Goal: Transaction & Acquisition: Purchase product/service

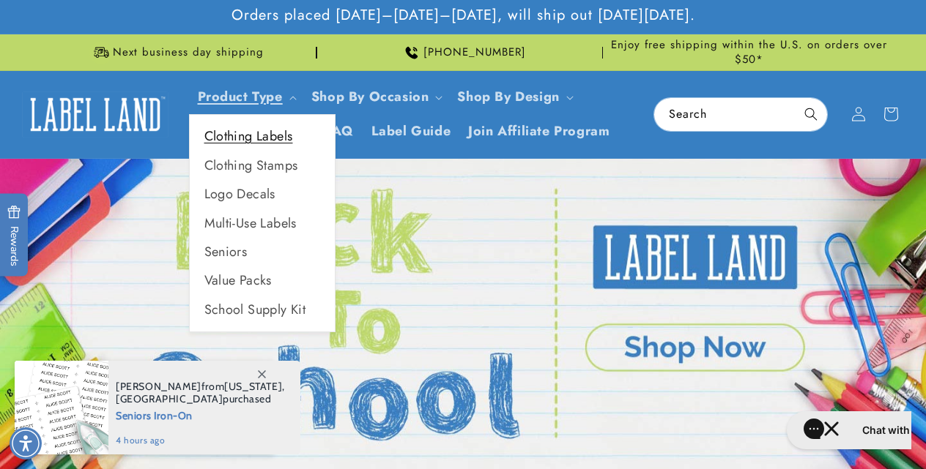
click at [257, 136] on link "Clothing Labels" at bounding box center [262, 136] width 145 height 29
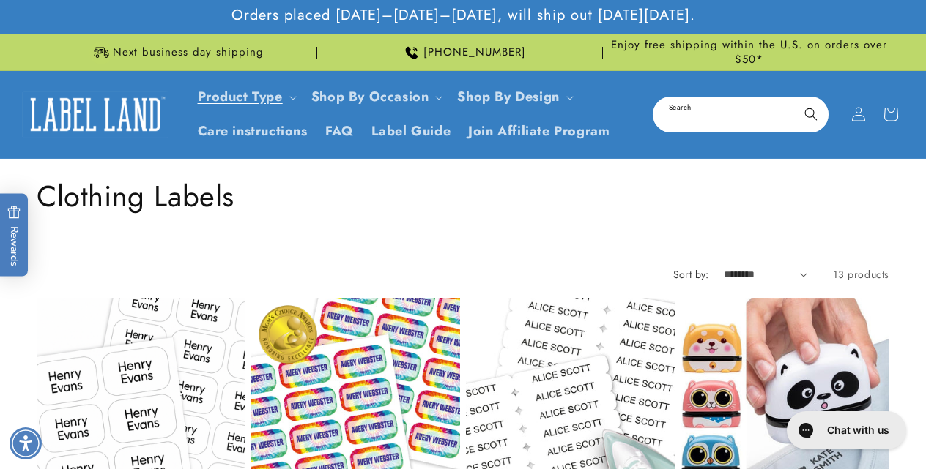
click at [699, 107] on input "Search" at bounding box center [740, 114] width 173 height 33
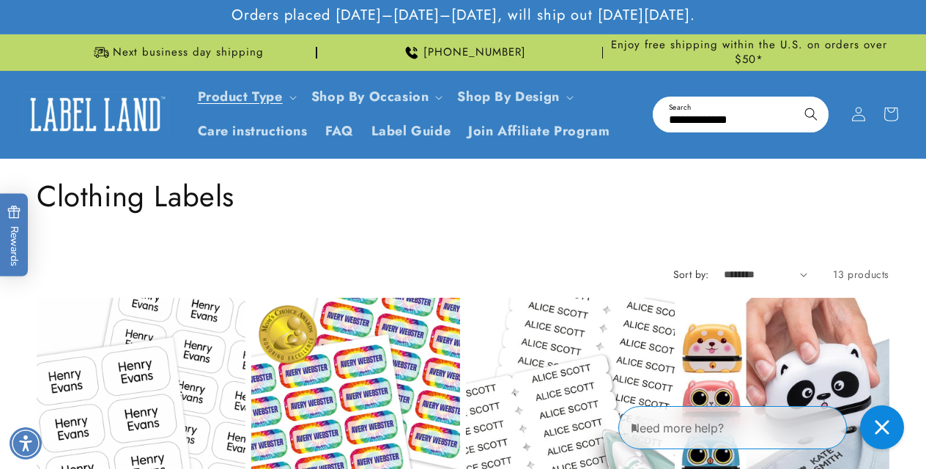
type input "**********"
click at [795, 98] on button "Search" at bounding box center [811, 114] width 32 height 32
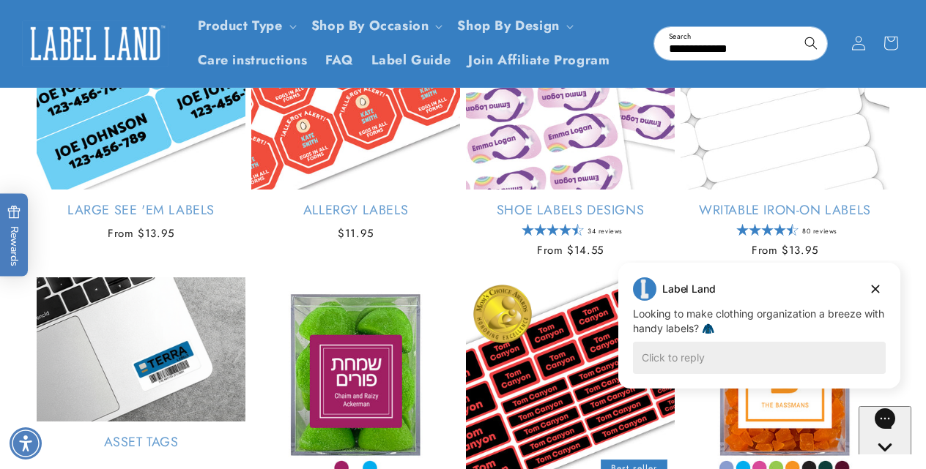
scroll to position [630, 0]
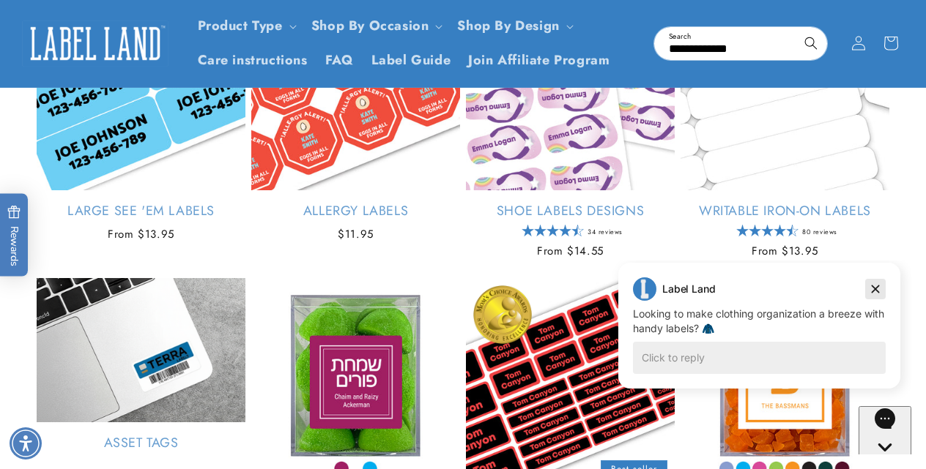
click at [874, 288] on icon "Dismiss campaign" at bounding box center [875, 289] width 15 height 18
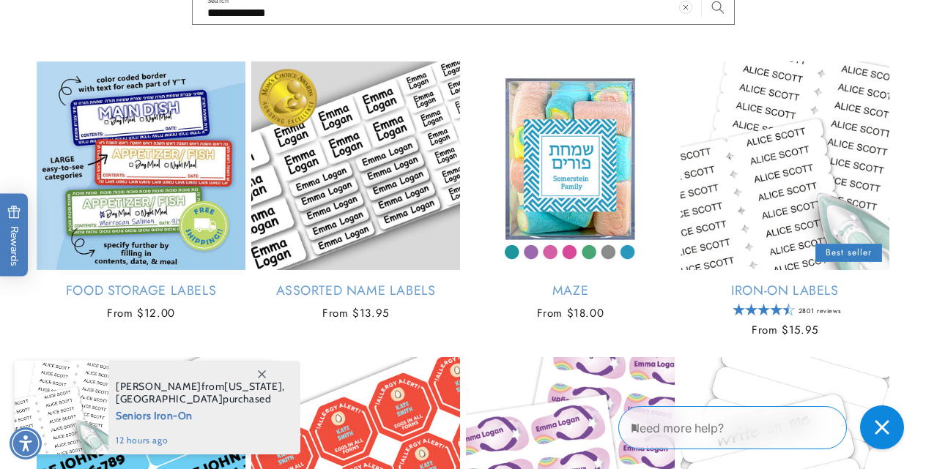
scroll to position [256, 0]
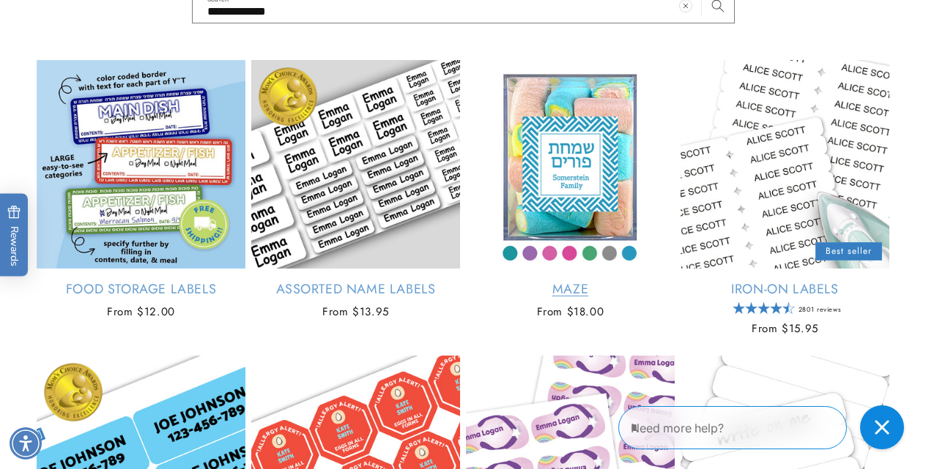
click at [543, 281] on link "Maze" at bounding box center [570, 289] width 209 height 17
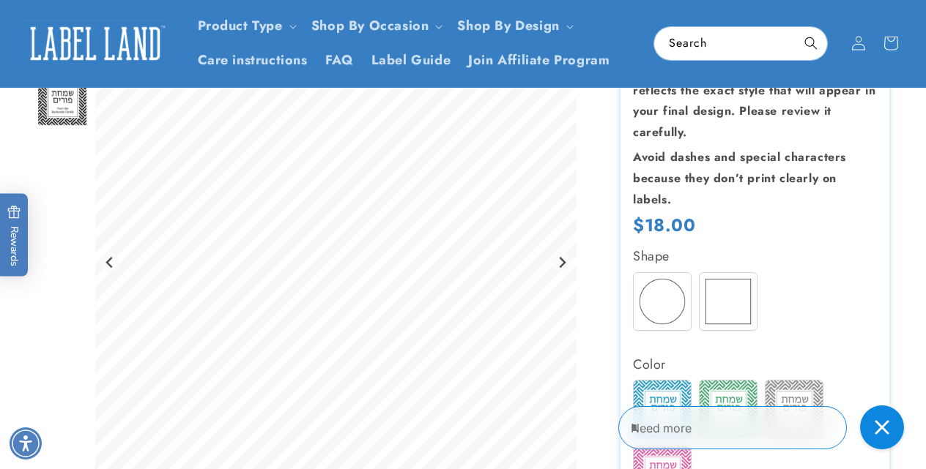
scroll to position [240, 0]
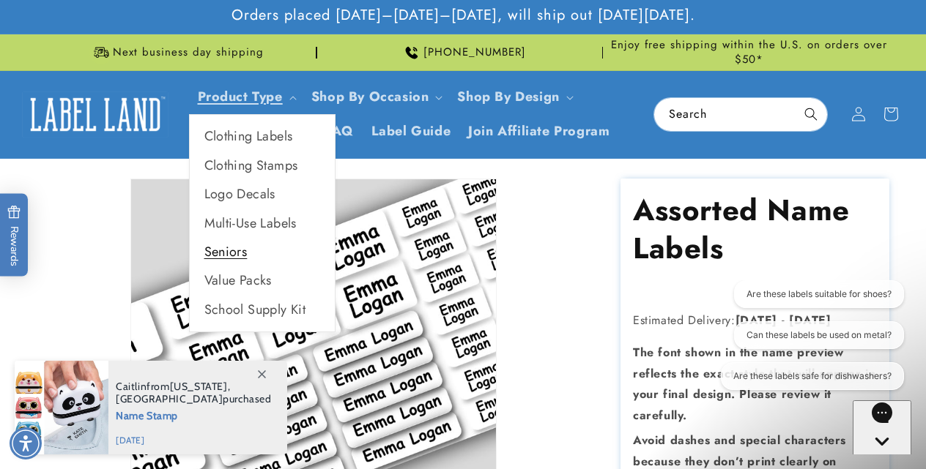
click at [234, 248] on link "Seniors" at bounding box center [262, 252] width 145 height 29
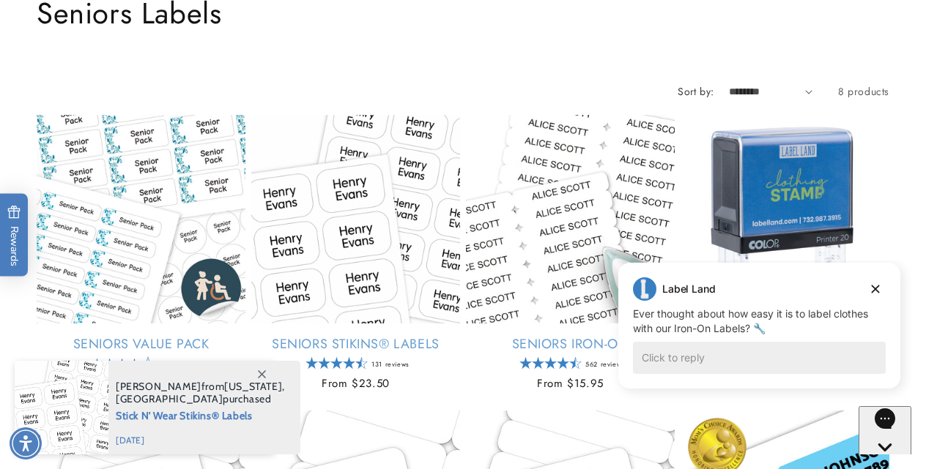
scroll to position [185, 0]
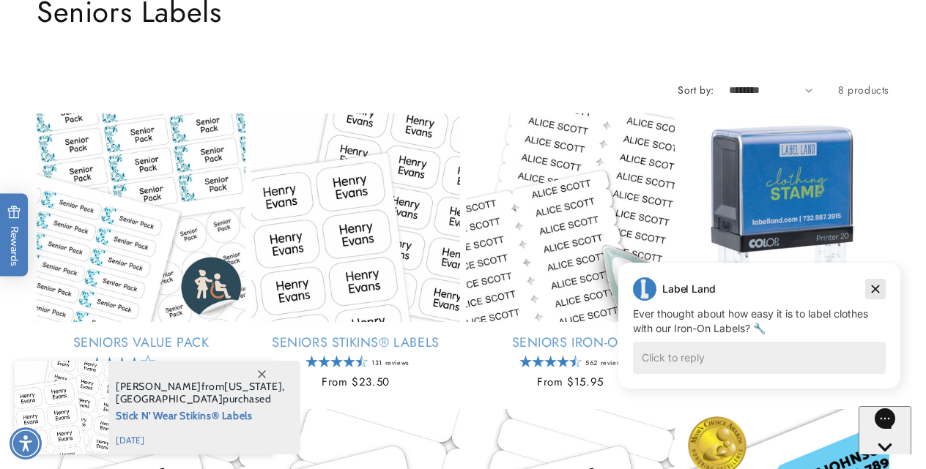
click at [878, 286] on icon "Dismiss campaign" at bounding box center [875, 290] width 8 height 8
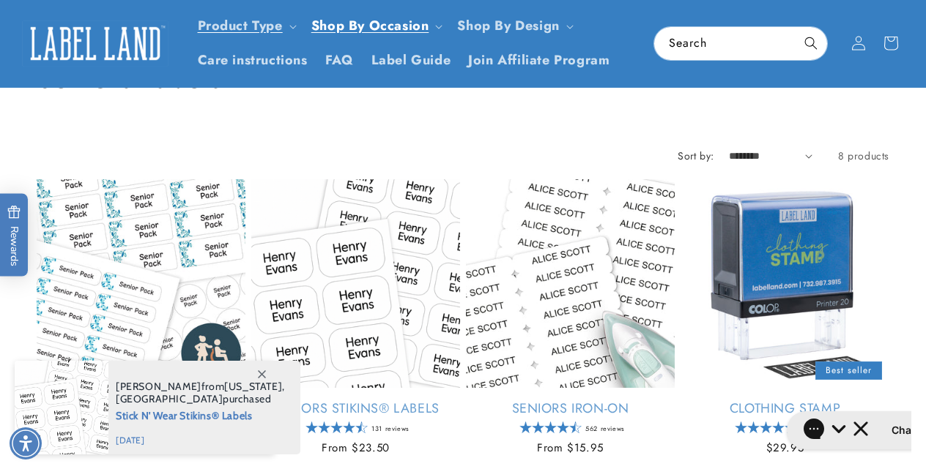
scroll to position [0, 0]
